Goal: Task Accomplishment & Management: Manage account settings

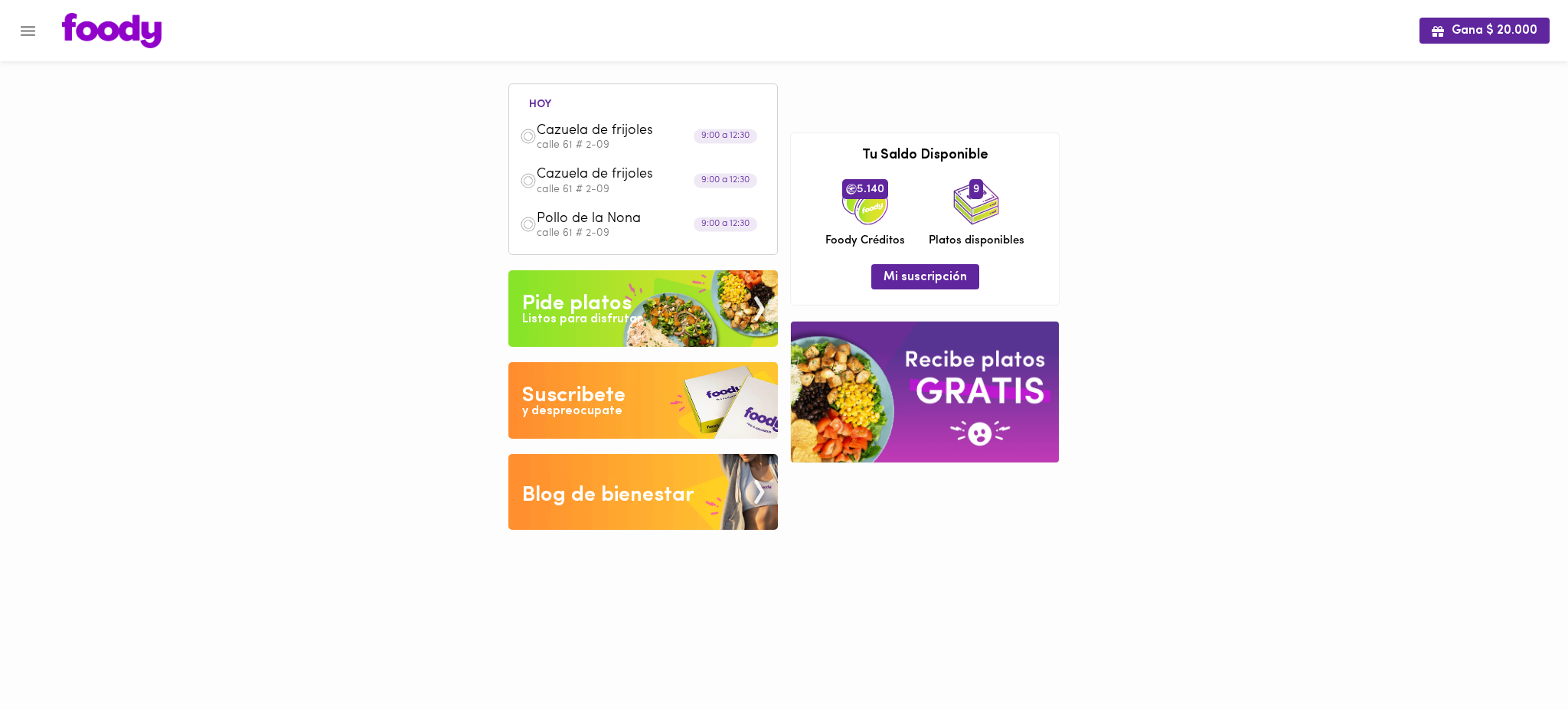
click at [29, 28] on icon "Menu" at bounding box center [28, 30] width 19 height 19
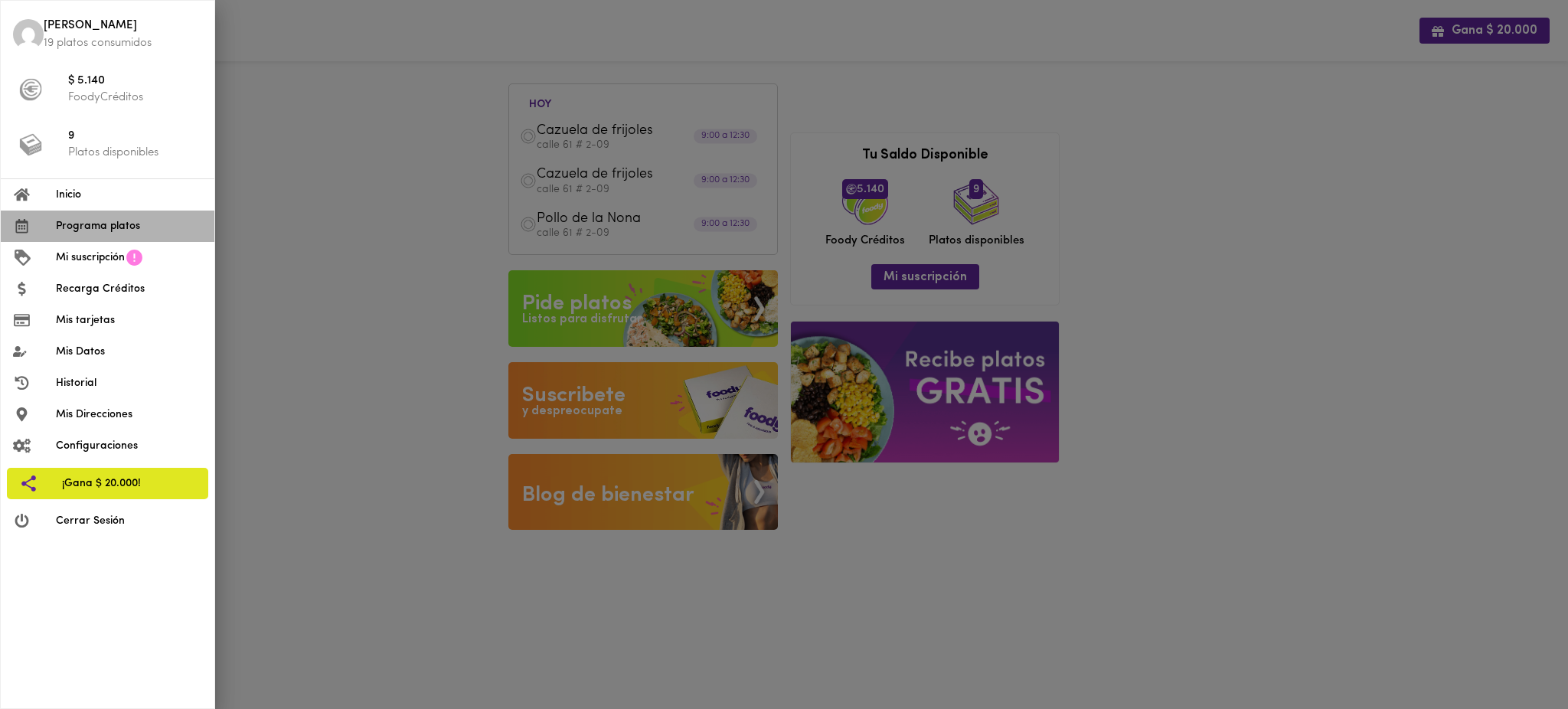
click at [125, 225] on span "Programa platos" at bounding box center [129, 226] width 146 height 16
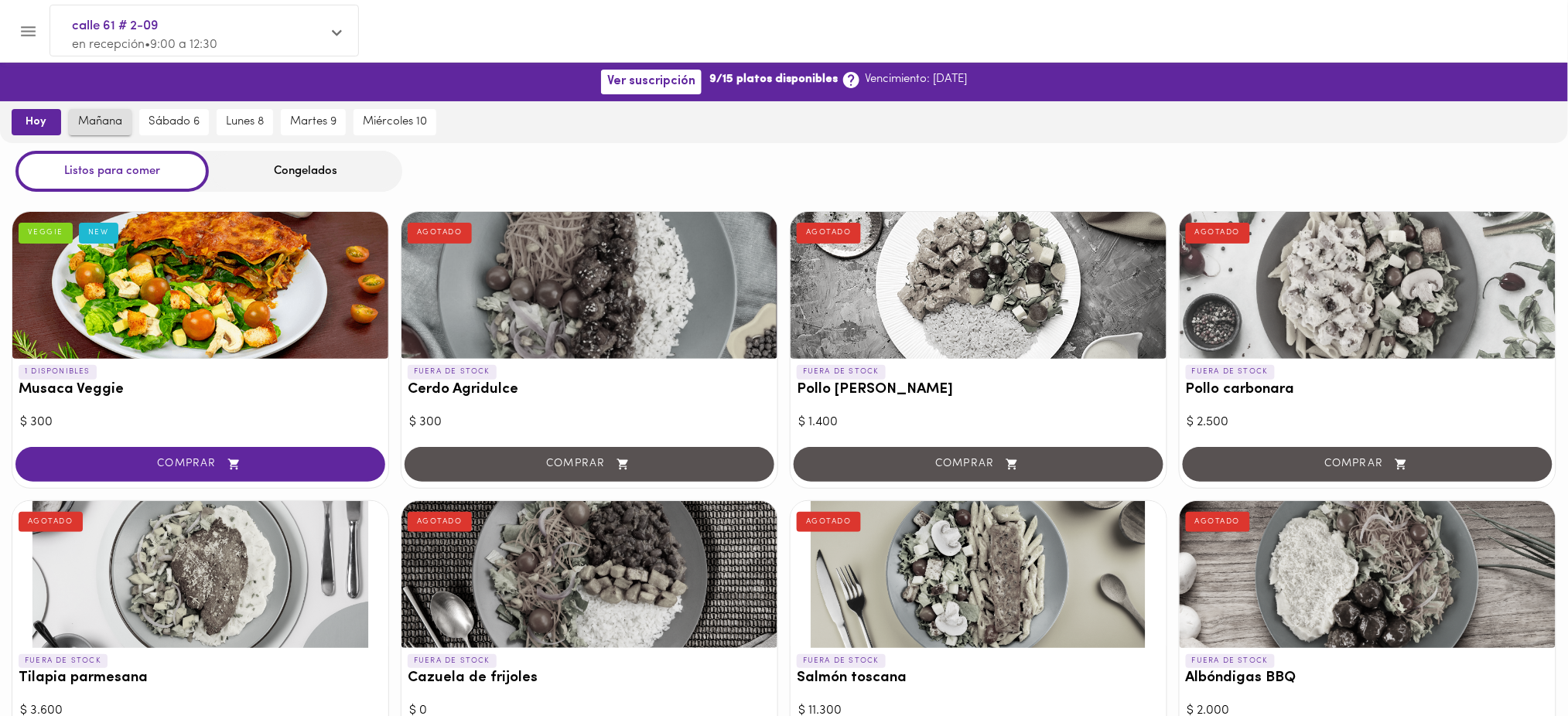
click at [106, 123] on span "mañana" at bounding box center [100, 122] width 44 height 14
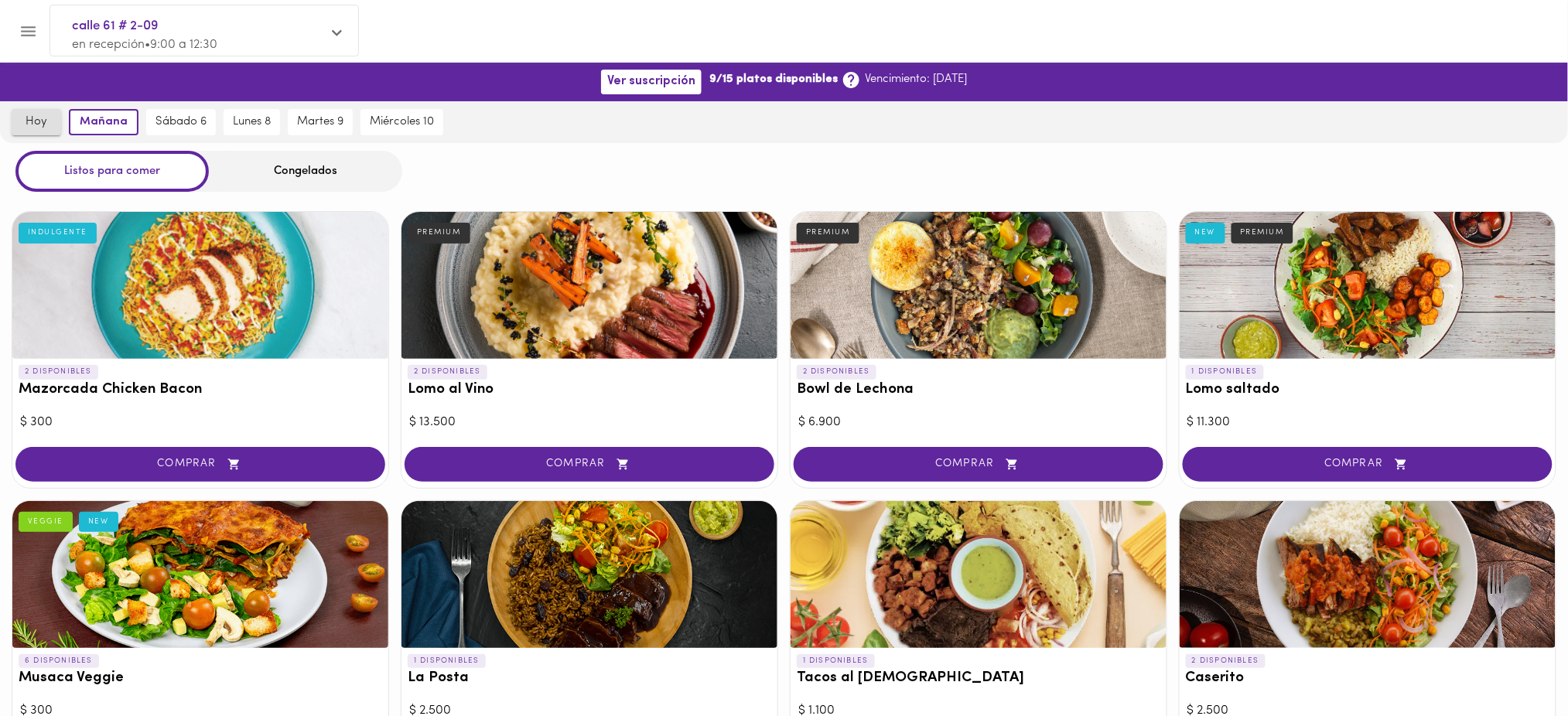
click at [34, 130] on button "hoy" at bounding box center [36, 122] width 49 height 26
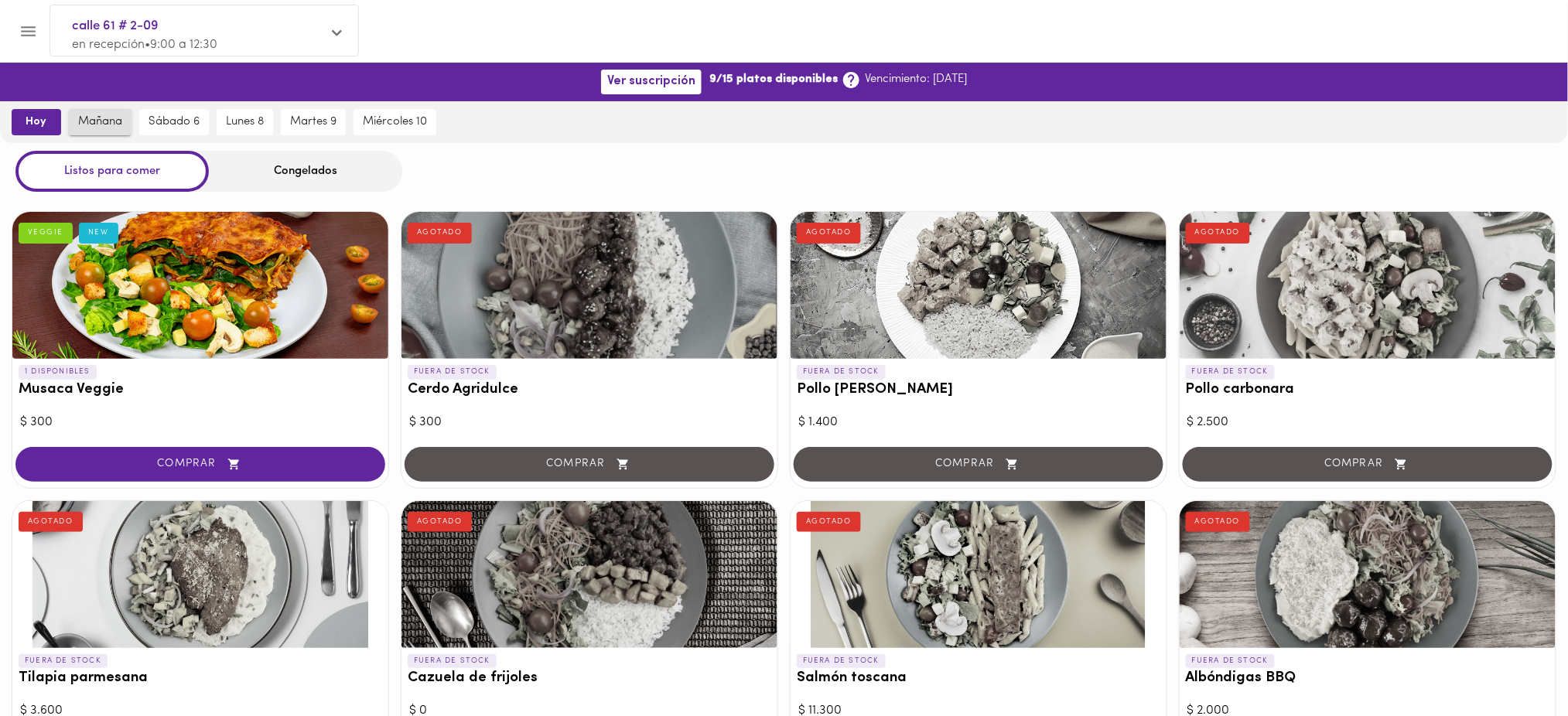
click at [94, 130] on button "mañana" at bounding box center [101, 122] width 63 height 26
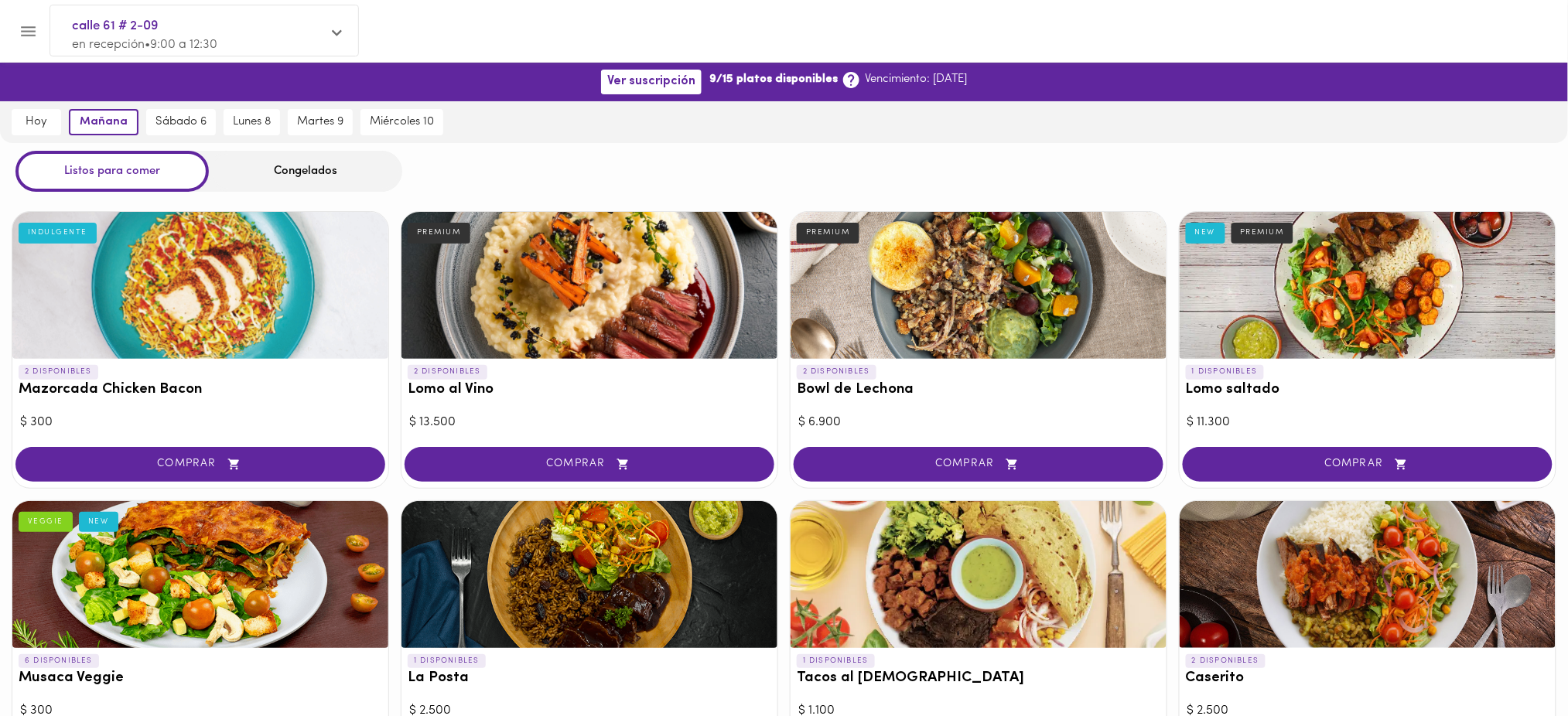
click at [26, 20] on button "Menu" at bounding box center [28, 31] width 38 height 38
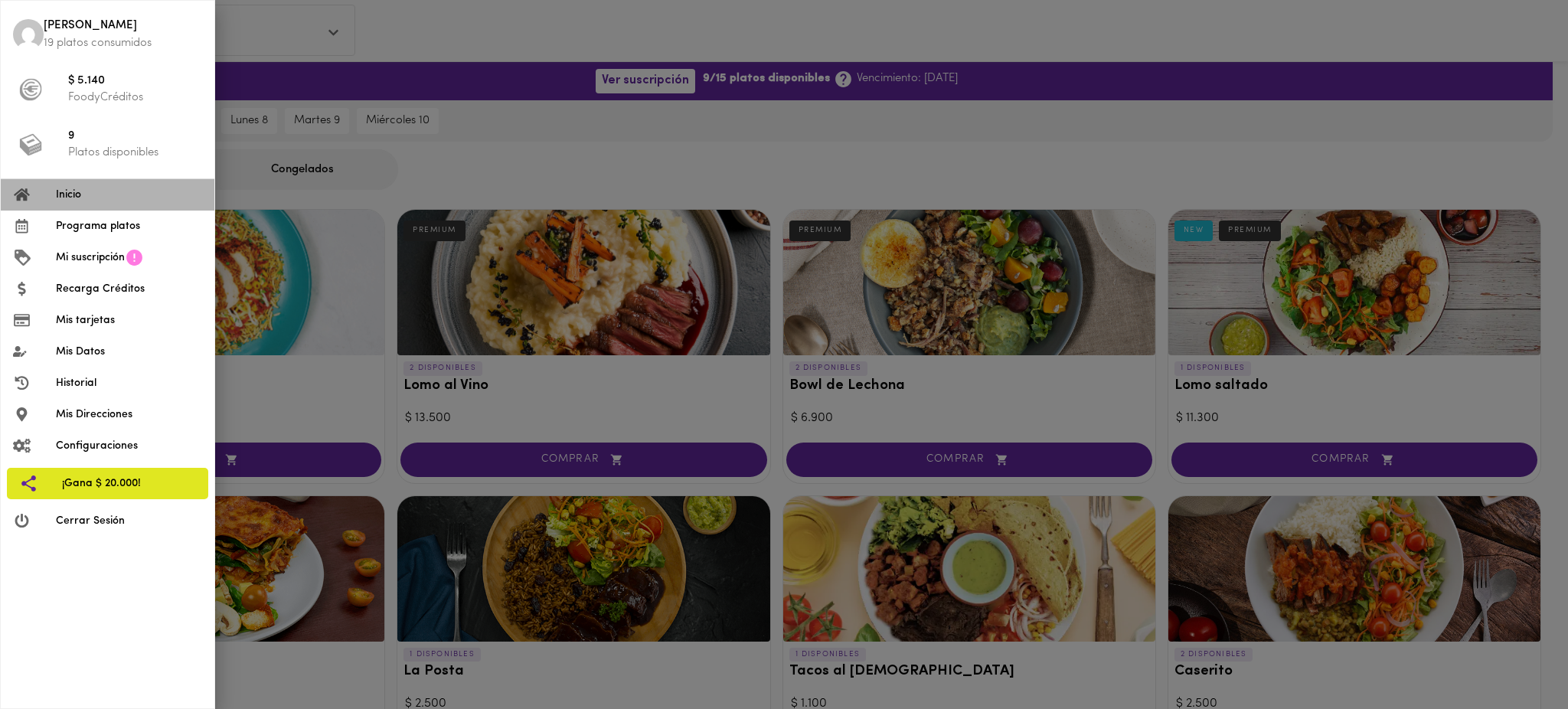
click at [84, 199] on span "Inicio" at bounding box center [129, 195] width 146 height 16
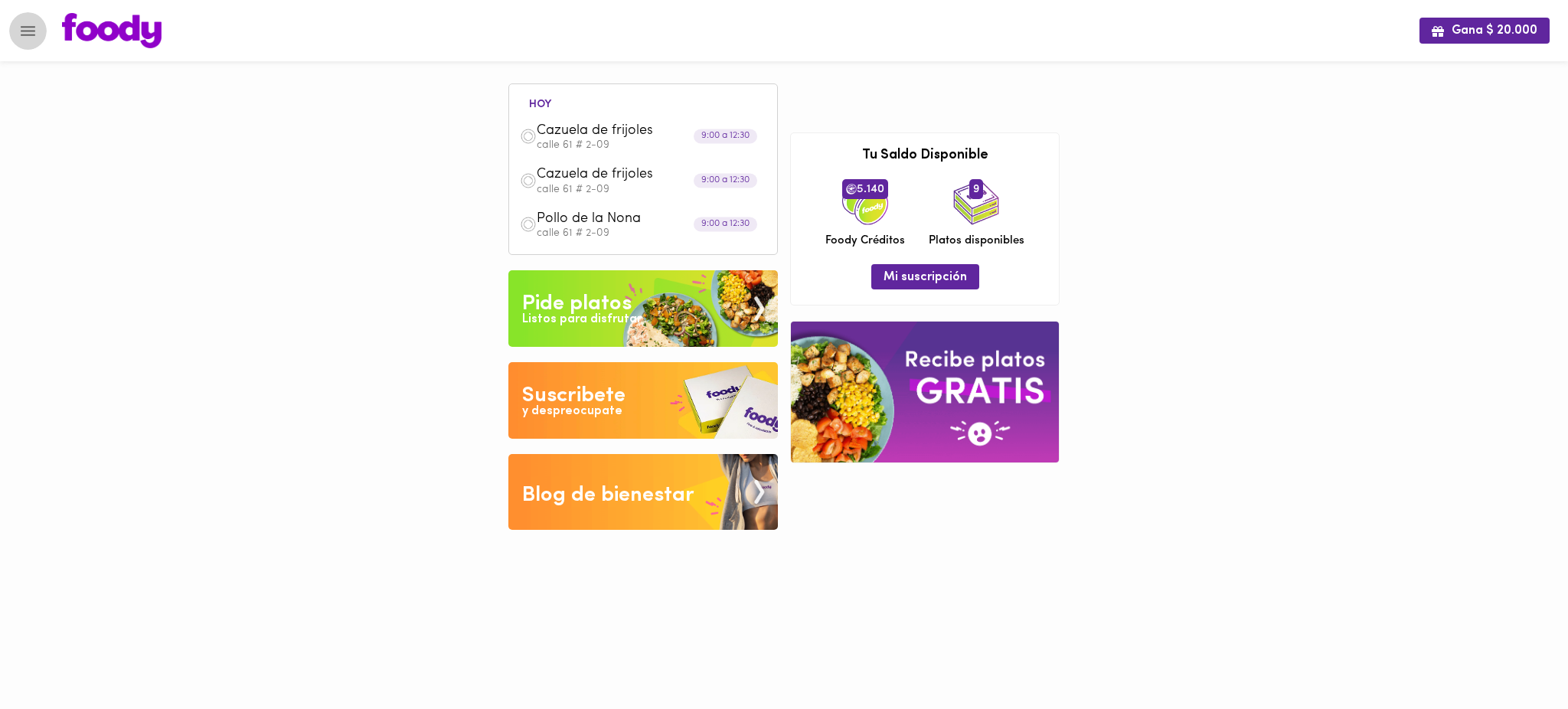
click at [26, 33] on icon "Menu" at bounding box center [28, 31] width 15 height 10
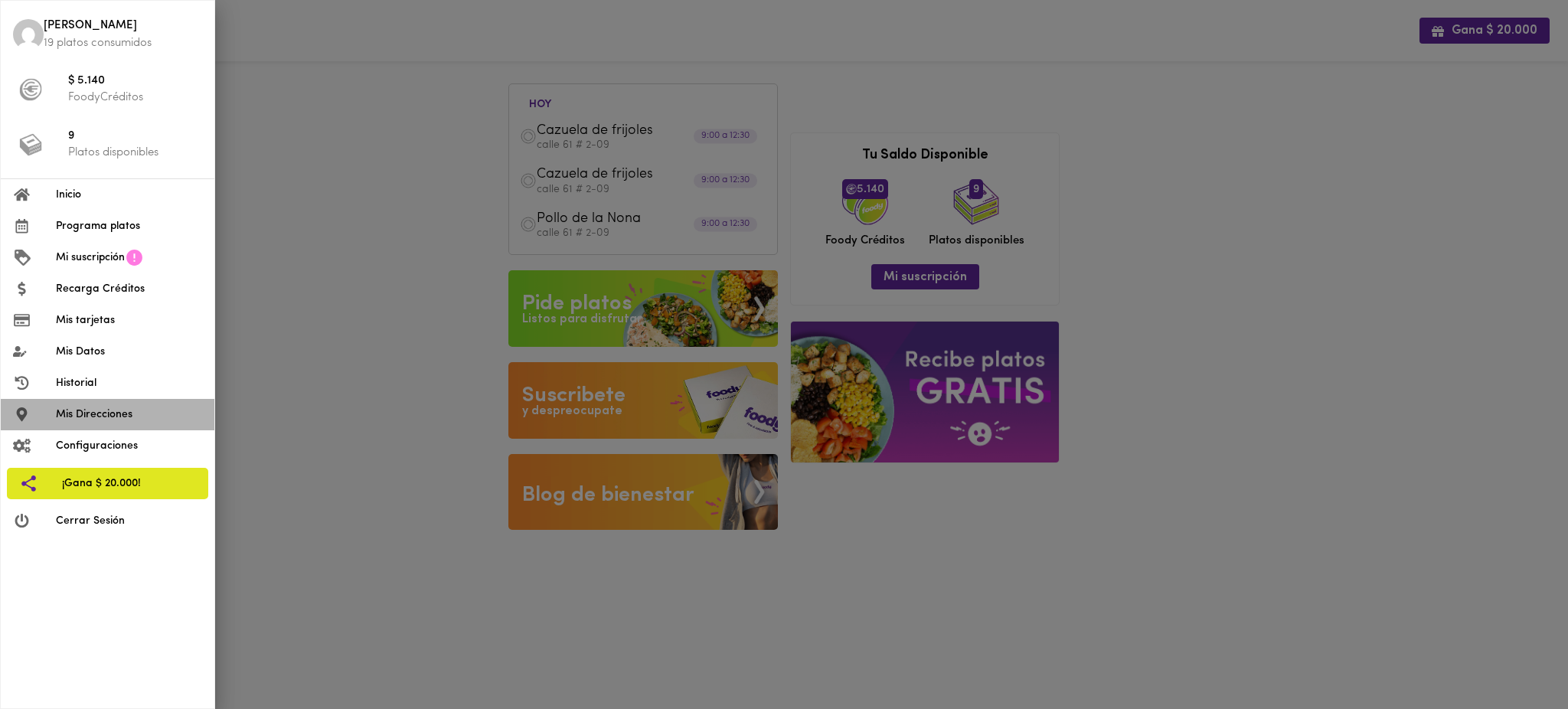
click at [125, 417] on span "Mis Direcciones" at bounding box center [129, 414] width 146 height 16
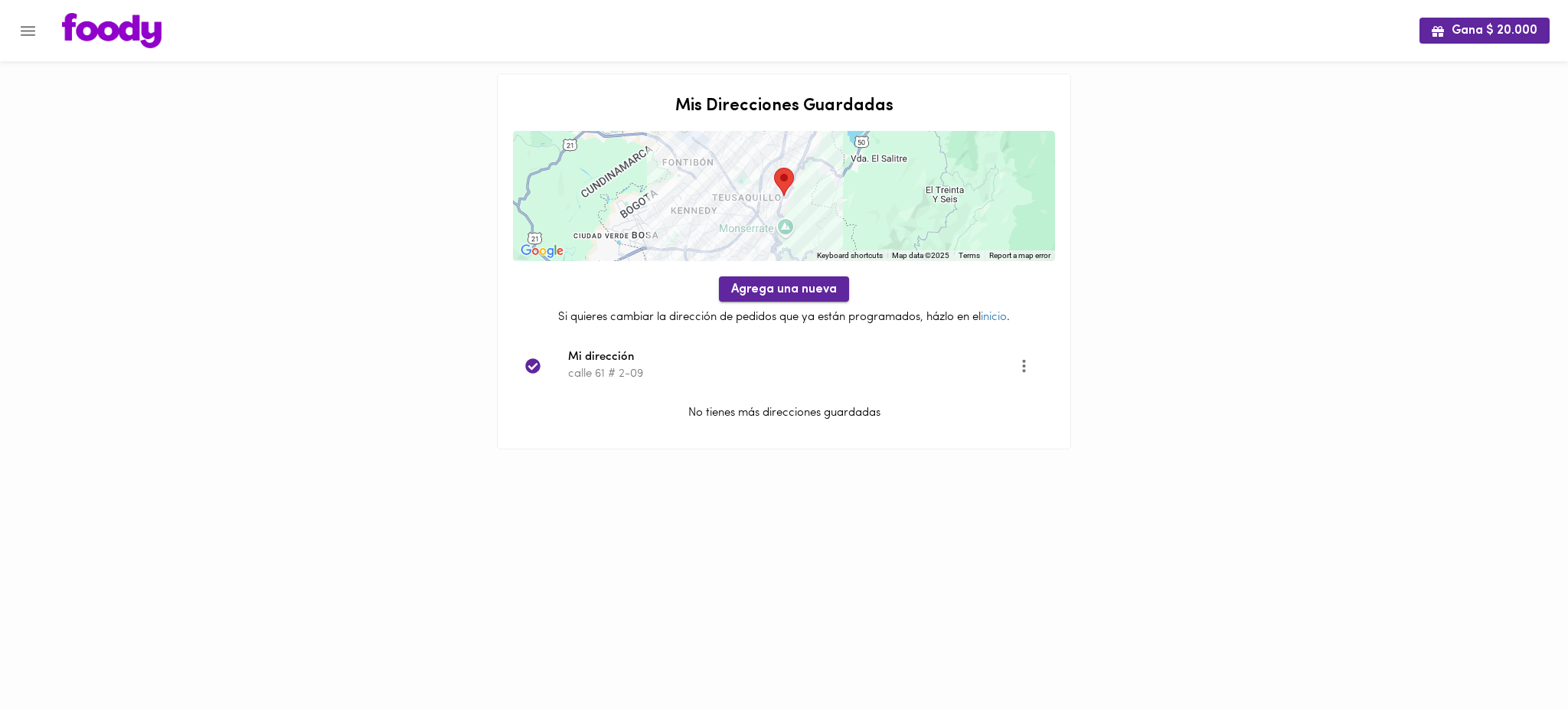
click at [764, 294] on span "Agrega una nueva" at bounding box center [784, 290] width 106 height 15
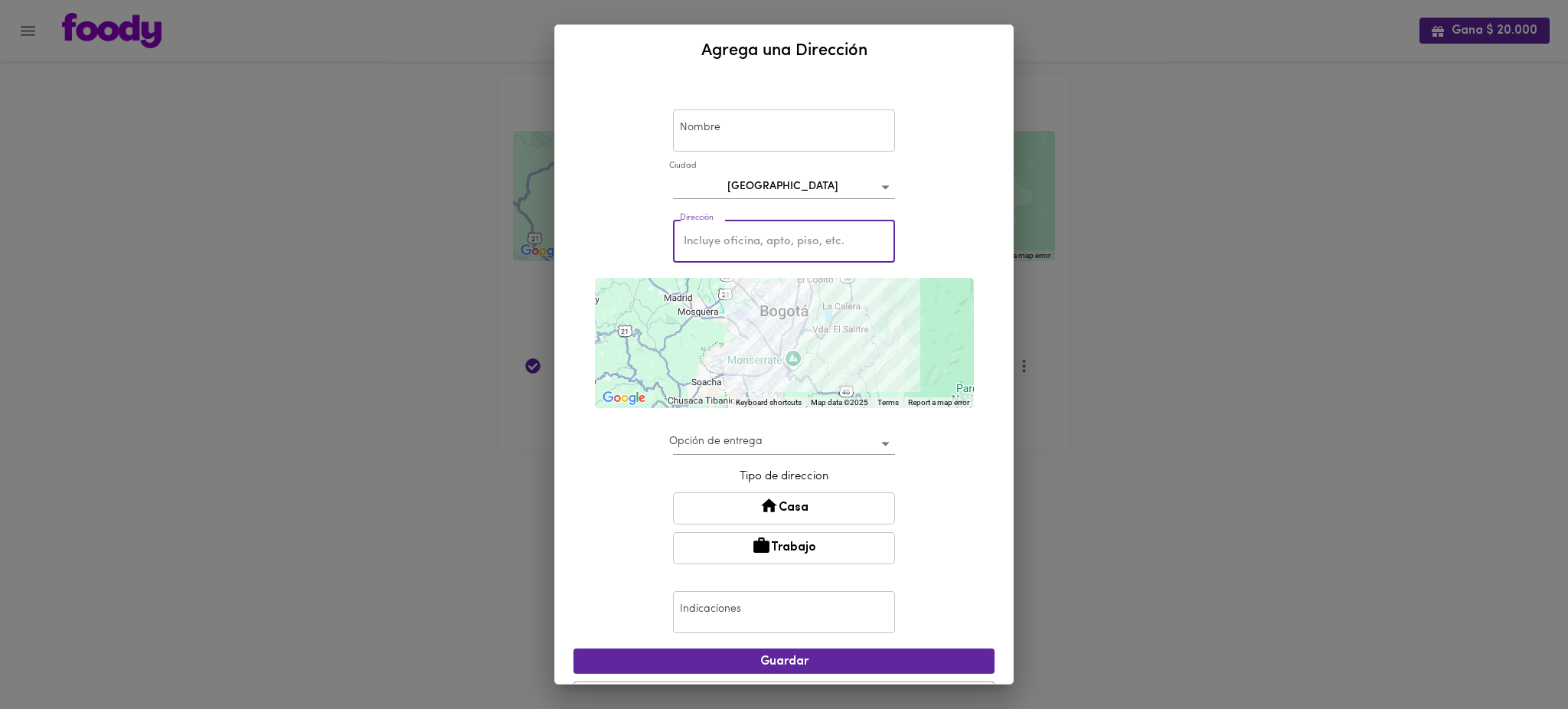
click at [777, 245] on input "text" at bounding box center [784, 242] width 222 height 42
paste input "Transversal 5C # 127-70"
type input "Transversal 5C # 127-70"
click at [972, 323] on div "Nombre Nombre [GEOGRAPHIC_DATA] bogota Dirección Transversal 5C # 127-70 Direcc…" at bounding box center [784, 400] width 421 height 635
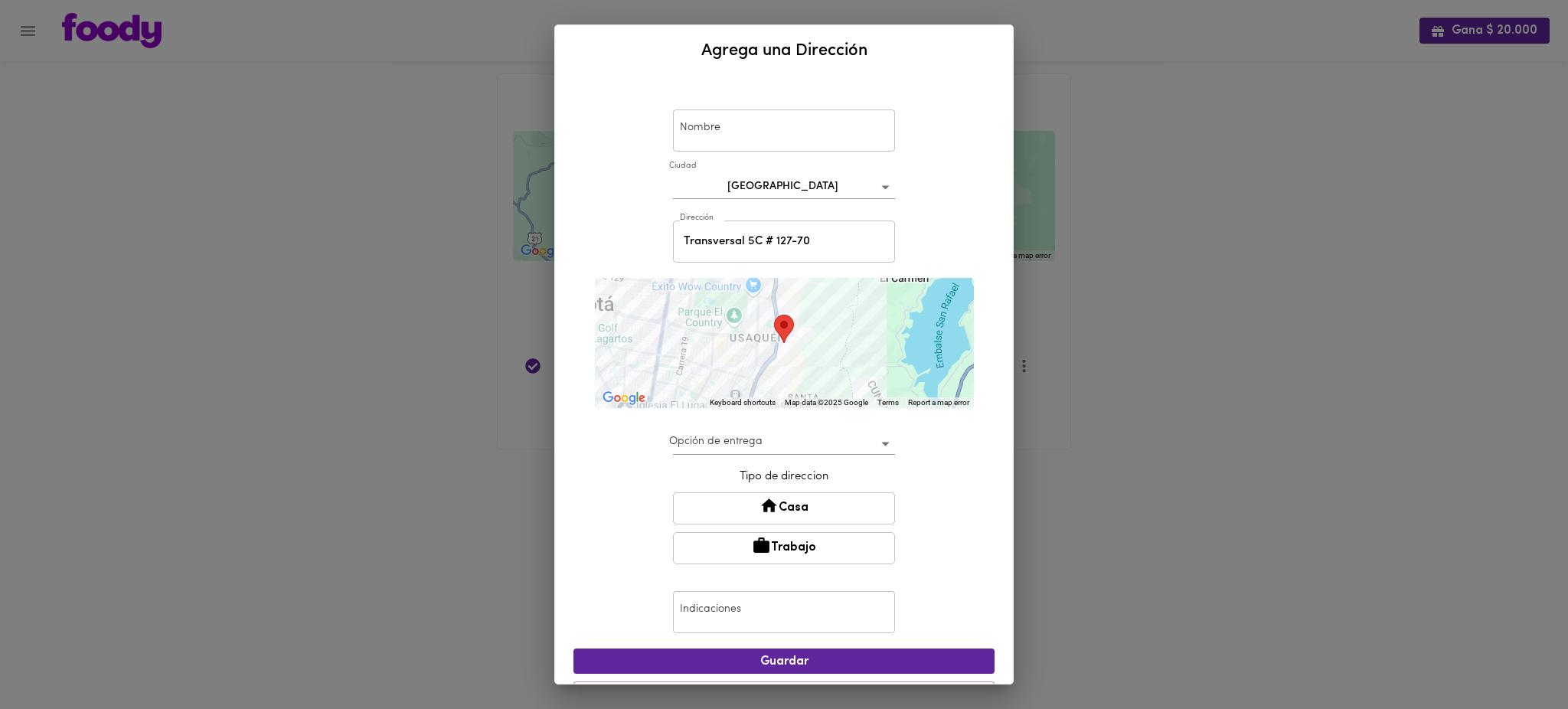
click at [807, 330] on div at bounding box center [784, 343] width 379 height 131
